Goal: Transaction & Acquisition: Purchase product/service

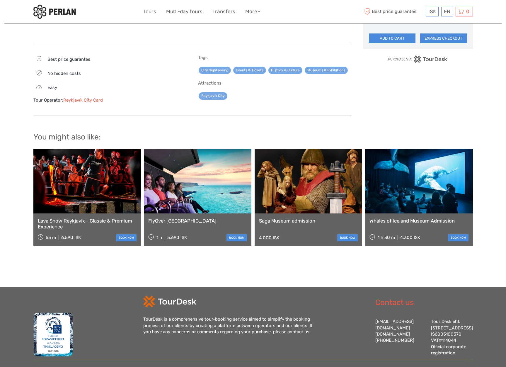
scroll to position [419, 0]
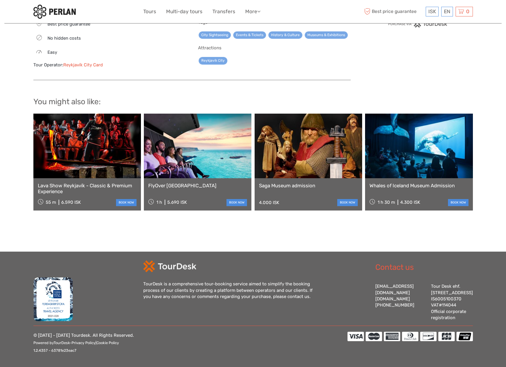
click at [87, 62] on link "Reykjavík City Card" at bounding box center [83, 64] width 40 height 5
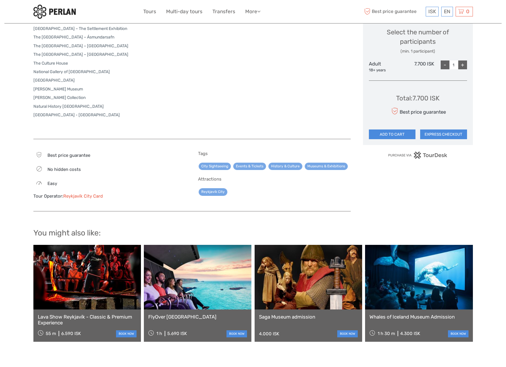
scroll to position [0, 0]
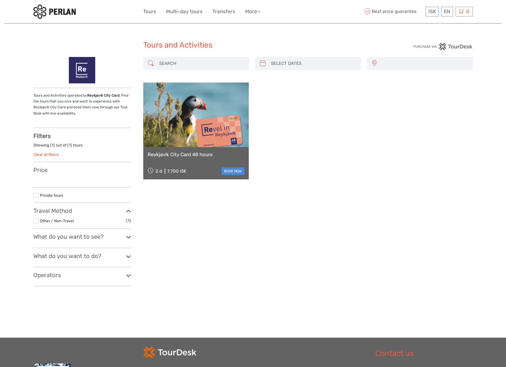
select select
